Goal: Transaction & Acquisition: Purchase product/service

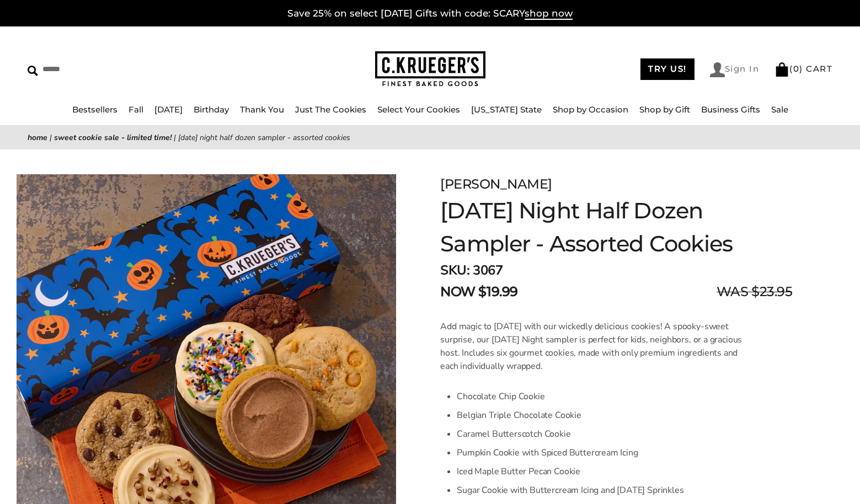
click at [731, 66] on link "Sign In" at bounding box center [735, 69] width 50 height 15
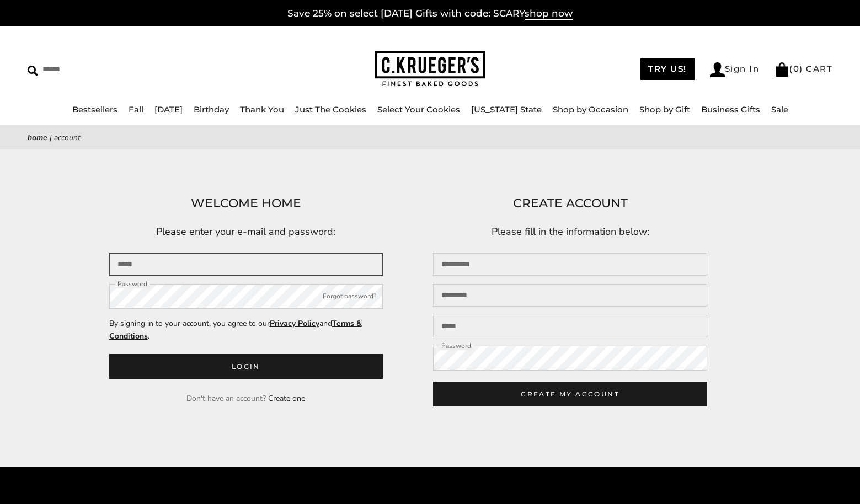
type input "**********"
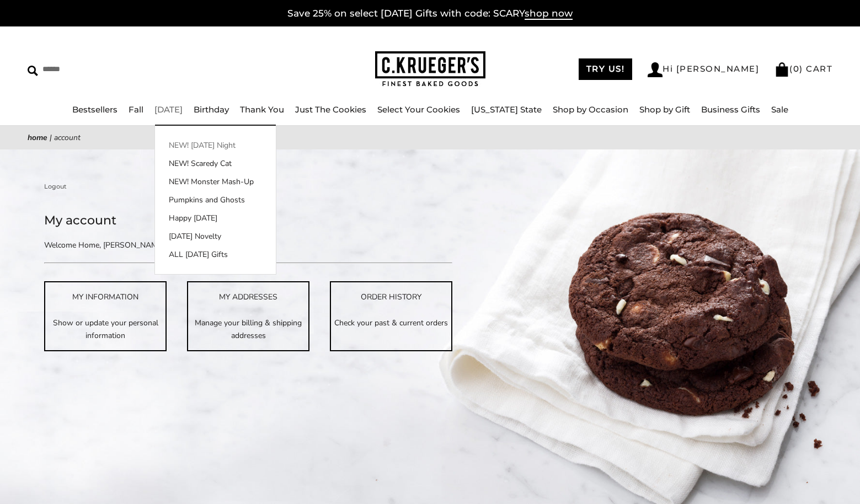
click at [206, 144] on link "NEW! [DATE] Night" at bounding box center [215, 146] width 121 height 12
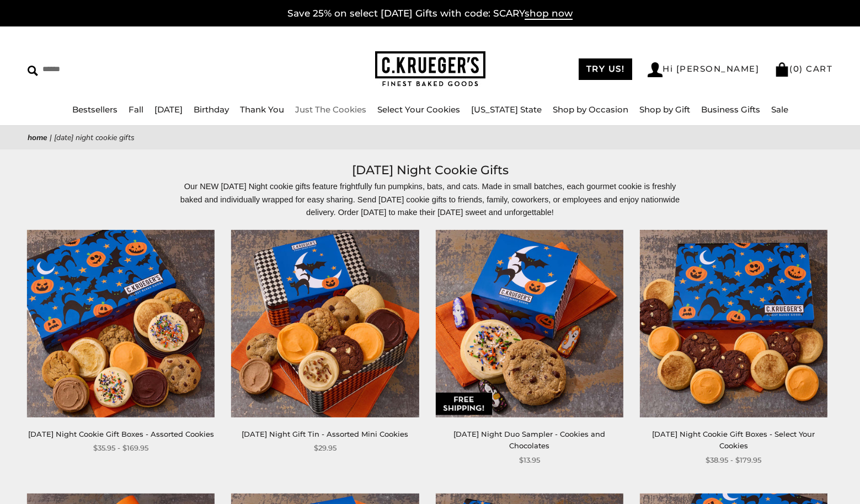
click at [353, 108] on link "Just The Cookies" at bounding box center [330, 109] width 71 height 10
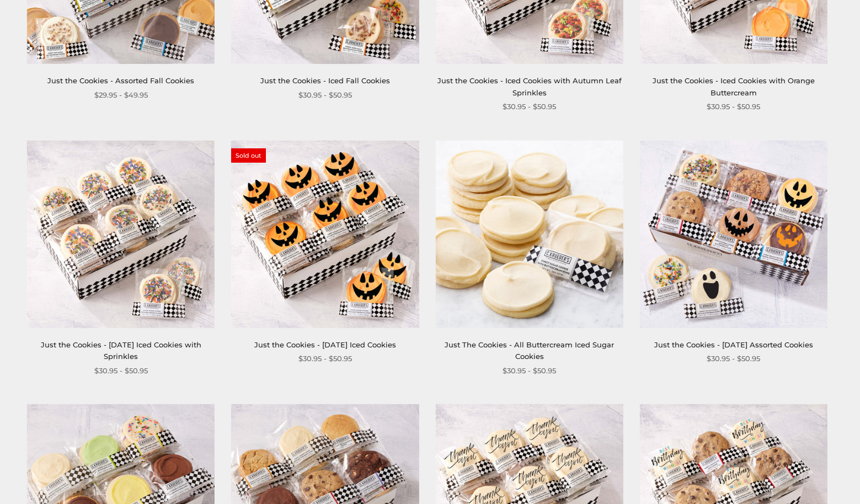
scroll to position [366, 0]
click at [307, 231] on img at bounding box center [325, 235] width 188 height 188
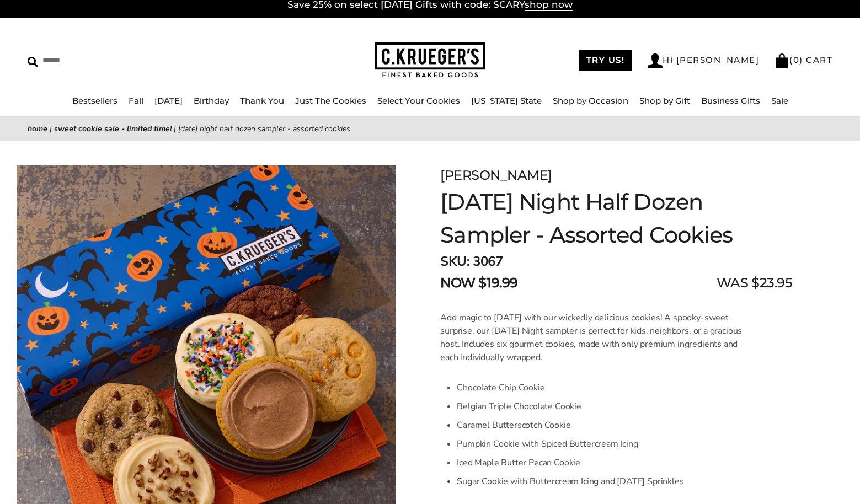
scroll to position [8, 0]
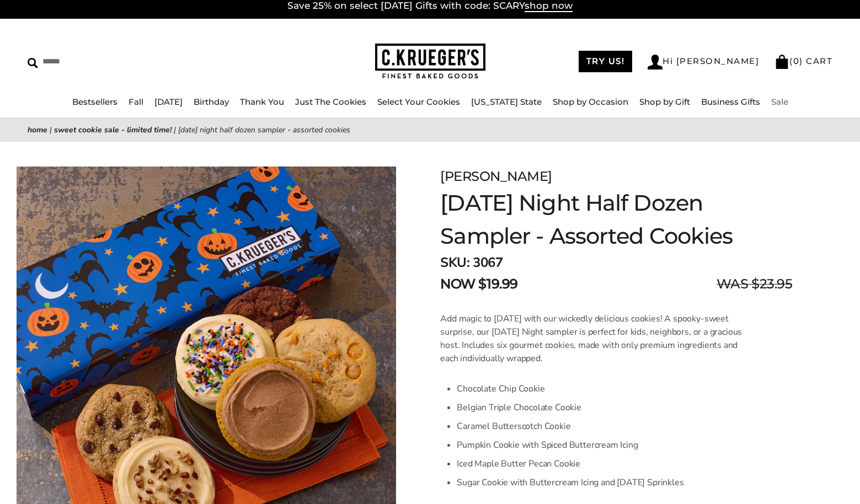
click at [771, 100] on link "Sale" at bounding box center [779, 102] width 17 height 10
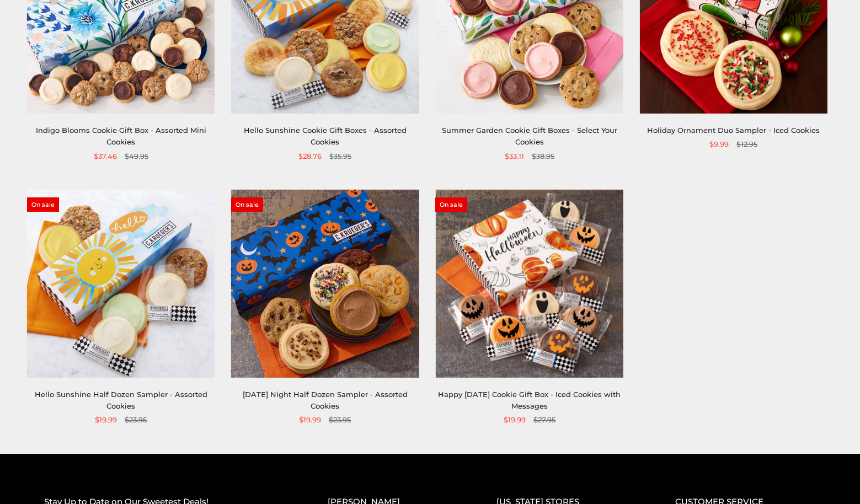
scroll to position [307, 0]
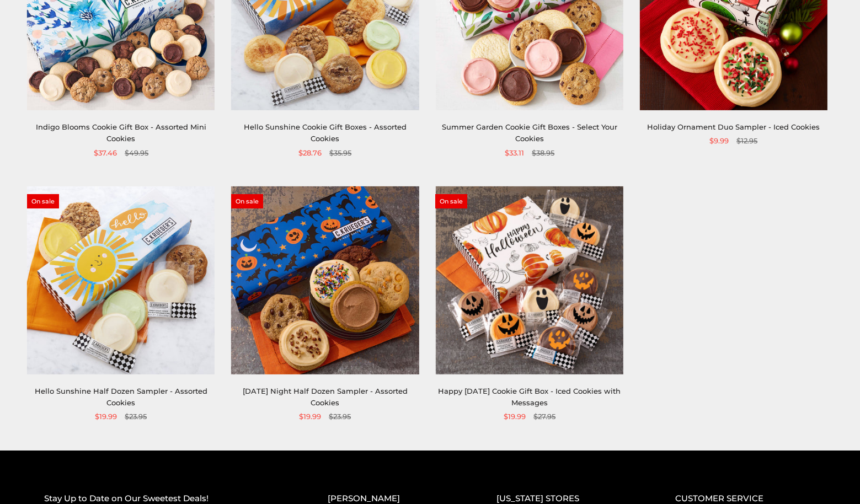
click at [547, 321] on img at bounding box center [529, 280] width 188 height 188
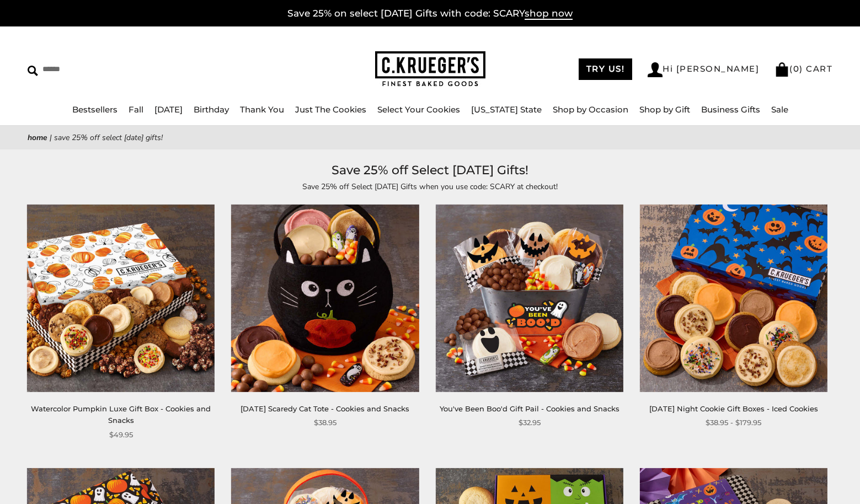
click at [712, 340] on img at bounding box center [734, 299] width 188 height 188
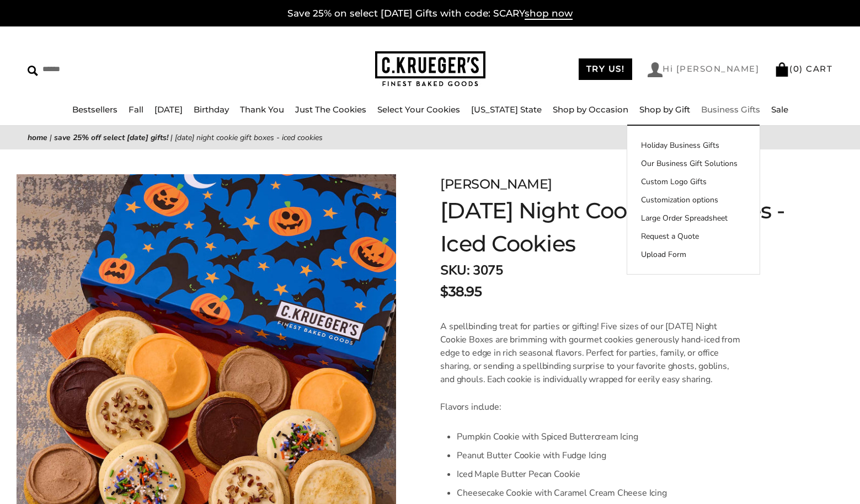
click at [663, 67] on img at bounding box center [655, 69] width 15 height 15
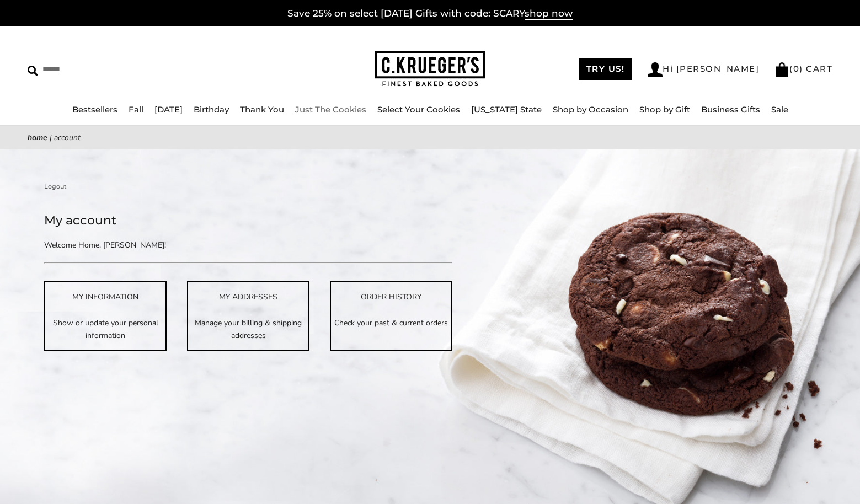
click at [365, 109] on link "Just The Cookies" at bounding box center [330, 109] width 71 height 10
